Goal: Task Accomplishment & Management: Complete application form

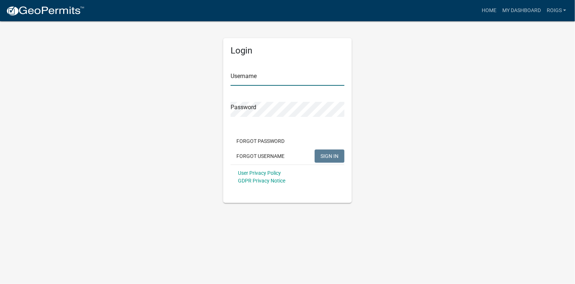
type input "ROIGS"
click at [329, 157] on span "SIGN IN" at bounding box center [329, 156] width 18 height 6
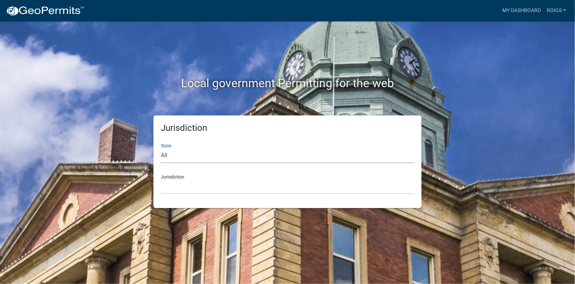
click at [187, 154] on select "All [US_STATE] [US_STATE] [US_STATE] [US_STATE] [US_STATE] [US_STATE] [US_STATE…" at bounding box center [287, 155] width 253 height 15
select select "[US_STATE]"
click at [161, 148] on select "All [US_STATE] [US_STATE] [US_STATE] [US_STATE] [US_STATE] [US_STATE] [US_STATE…" at bounding box center [287, 155] width 253 height 15
click at [179, 190] on select "[GEOGRAPHIC_DATA], [US_STATE] [GEOGRAPHIC_DATA], [US_STATE] [GEOGRAPHIC_DATA], …" at bounding box center [287, 186] width 253 height 15
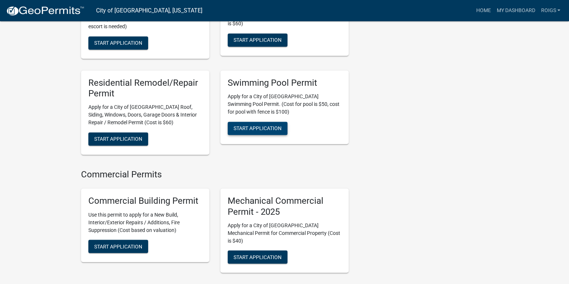
scroll to position [587, 0]
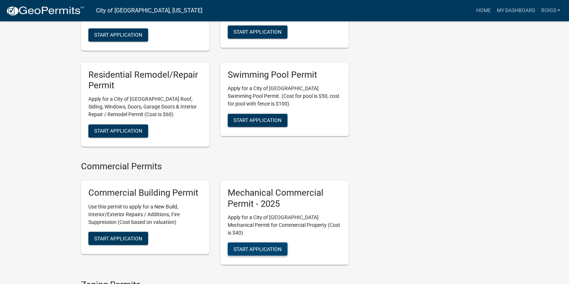
click at [257, 246] on span "Start Application" at bounding box center [258, 249] width 48 height 6
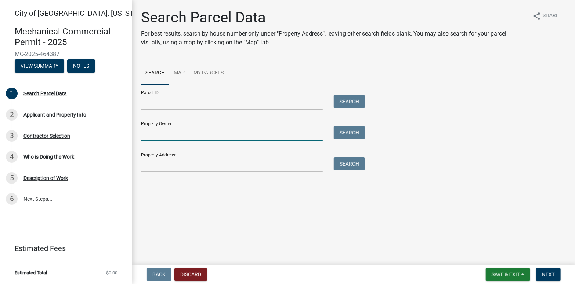
click at [178, 134] on input "Property Owner:" at bounding box center [232, 133] width 182 height 15
type input "[GEOGRAPHIC_DATA]"
click at [352, 138] on button "Search" at bounding box center [348, 132] width 31 height 13
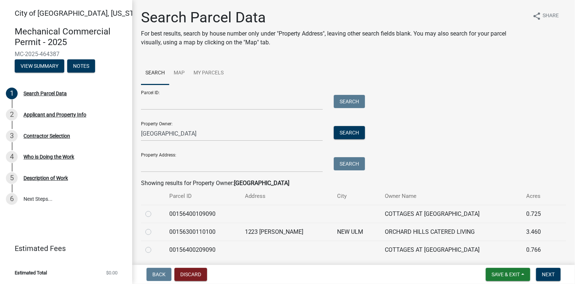
click at [154, 228] on label at bounding box center [154, 228] width 0 height 0
click at [154, 231] on input "radio" at bounding box center [156, 230] width 5 height 5
radio input "true"
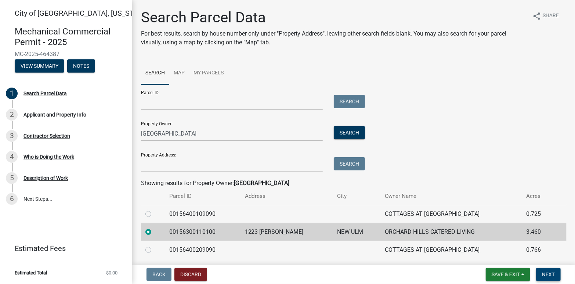
click at [549, 272] on span "Next" at bounding box center [547, 275] width 13 height 6
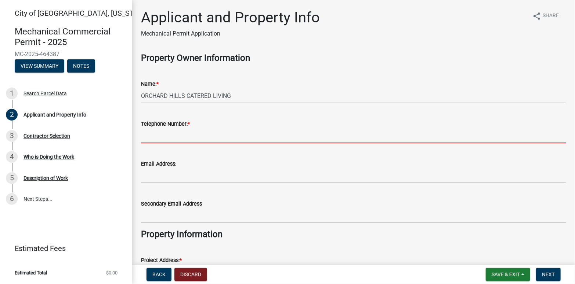
click at [198, 136] on input "Telephone Number: *" at bounding box center [353, 135] width 425 height 15
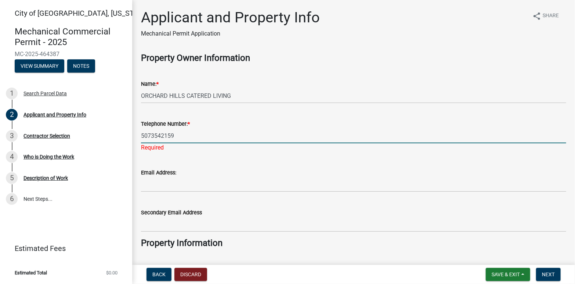
type input "5073542159"
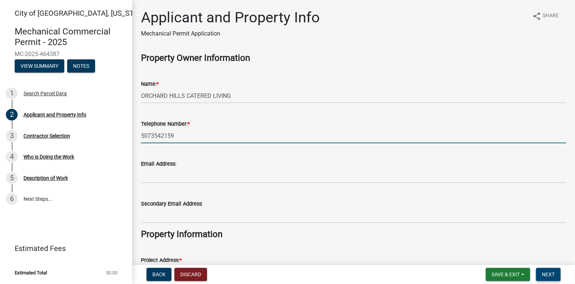
click at [547, 276] on span "Next" at bounding box center [547, 275] width 13 height 6
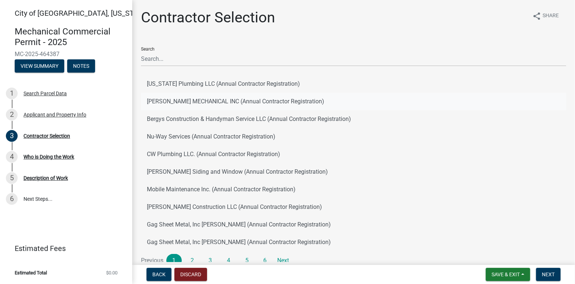
click at [195, 103] on button "[PERSON_NAME] MECHANICAL INC (Annual Contractor Registration)" at bounding box center [353, 102] width 425 height 18
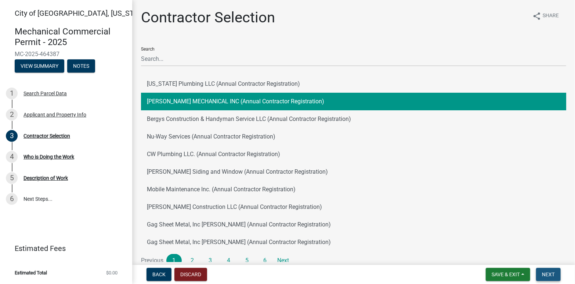
click at [544, 272] on span "Next" at bounding box center [547, 275] width 13 height 6
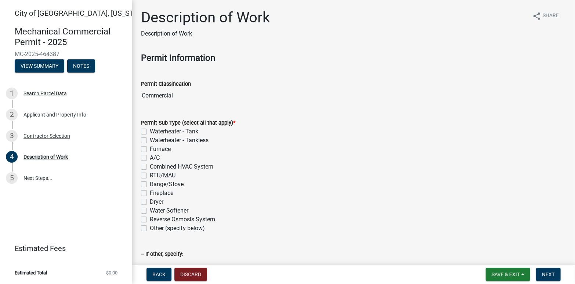
click at [150, 132] on label "Waterheater - Tank" at bounding box center [174, 131] width 48 height 9
click at [150, 132] on input "Waterheater - Tank" at bounding box center [152, 129] width 5 height 5
checkbox input "true"
checkbox input "false"
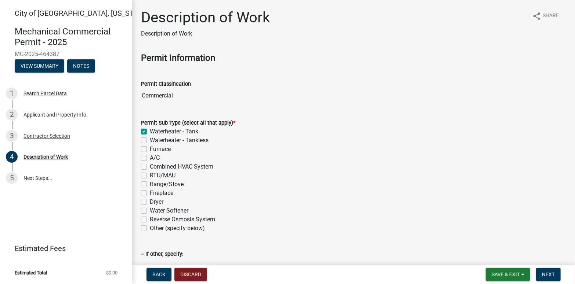
checkbox input "false"
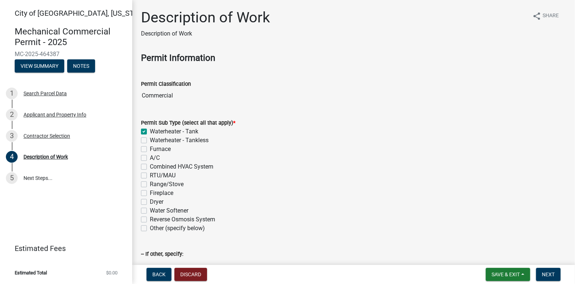
checkbox input "false"
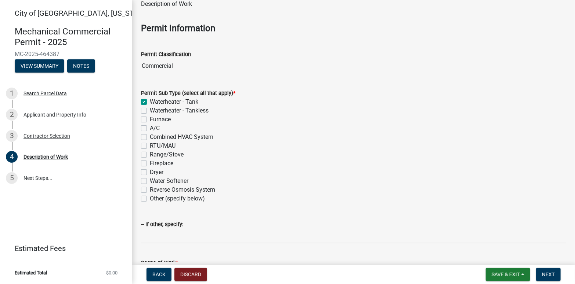
scroll to position [73, 0]
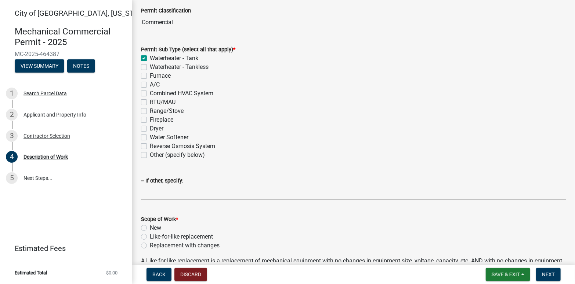
click at [147, 235] on div "Like-for-like replacement" at bounding box center [353, 237] width 425 height 9
click at [150, 235] on label "Like-for-like replacement" at bounding box center [181, 237] width 63 height 9
click at [150, 235] on input "Like-for-like replacement" at bounding box center [152, 235] width 5 height 5
radio input "true"
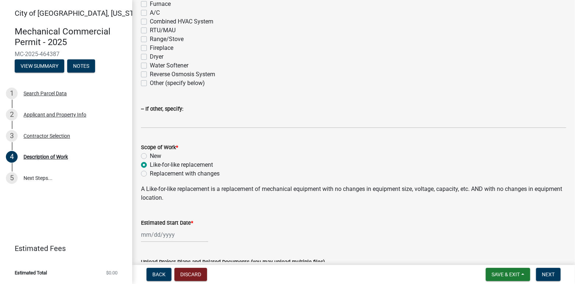
scroll to position [147, 0]
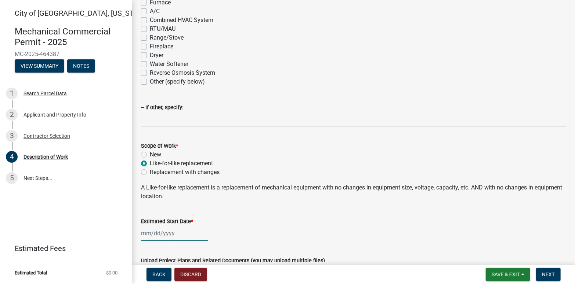
click at [163, 234] on div at bounding box center [174, 233] width 67 height 15
select select "8"
select select "2025"
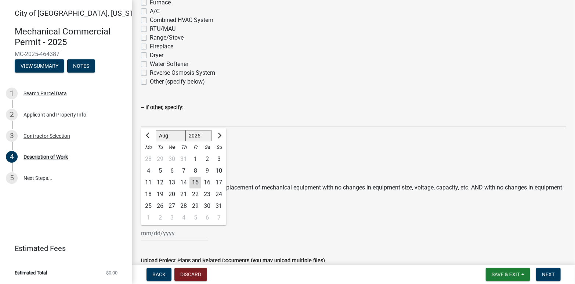
click at [192, 182] on div "15" at bounding box center [195, 183] width 12 height 12
type input "[DATE]"
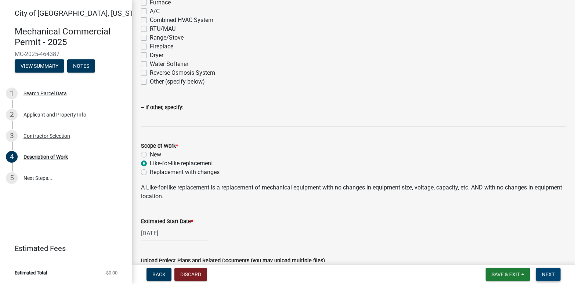
click at [550, 270] on button "Next" at bounding box center [548, 274] width 25 height 13
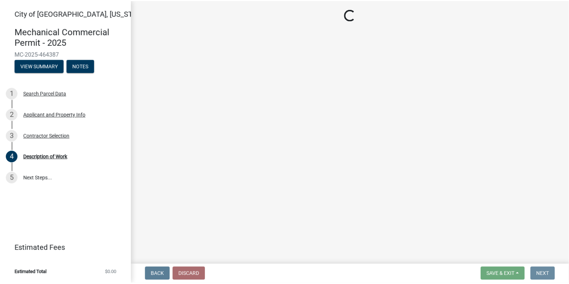
scroll to position [0, 0]
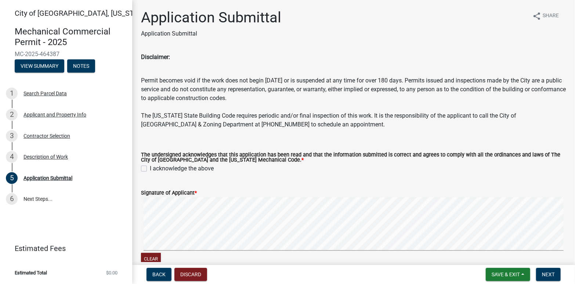
click at [150, 167] on label "I acknowledge the above" at bounding box center [182, 168] width 64 height 9
click at [150, 167] on input "I acknowledge the above" at bounding box center [152, 166] width 5 height 5
checkbox input "true"
click at [552, 272] on span "Next" at bounding box center [547, 275] width 13 height 6
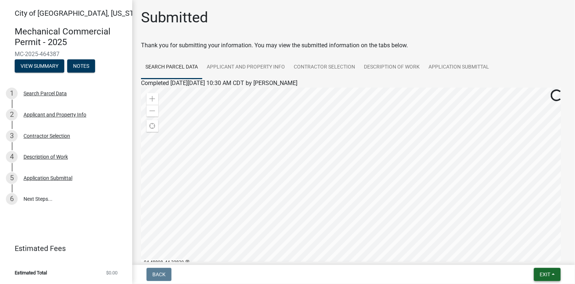
click at [536, 276] on button "Exit" at bounding box center [546, 274] width 27 height 13
click at [529, 256] on button "Save & Exit" at bounding box center [530, 256] width 59 height 18
